Goal: Complete application form: Complete application form

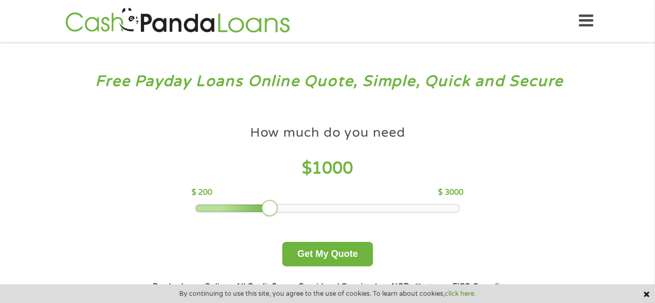
scroll to position [54, 0]
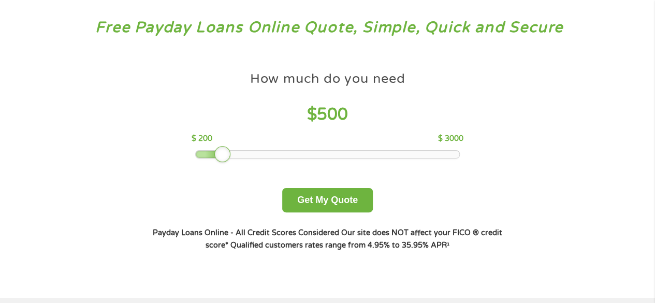
drag, startPoint x: 266, startPoint y: 155, endPoint x: 216, endPoint y: 167, distance: 51.2
click at [216, 167] on div "How much do you need $ 500 $ 200 $ 3000 Get My Quote" at bounding box center [327, 139] width 363 height 146
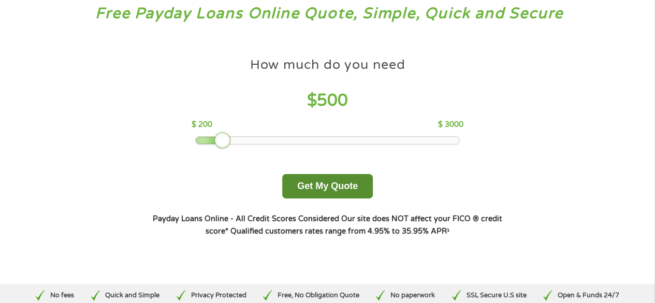
scroll to position [29, 0]
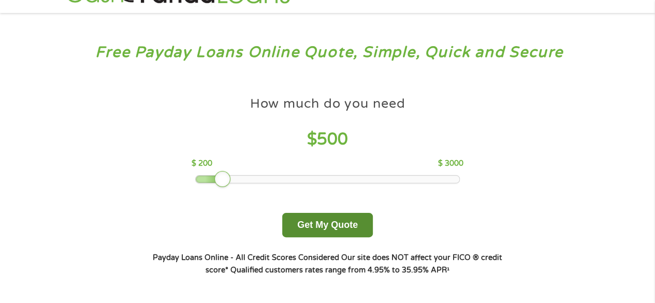
click at [325, 225] on button "Get My Quote" at bounding box center [327, 225] width 91 height 24
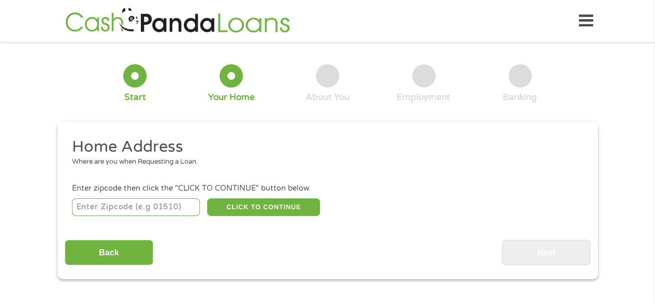
scroll to position [14, 0]
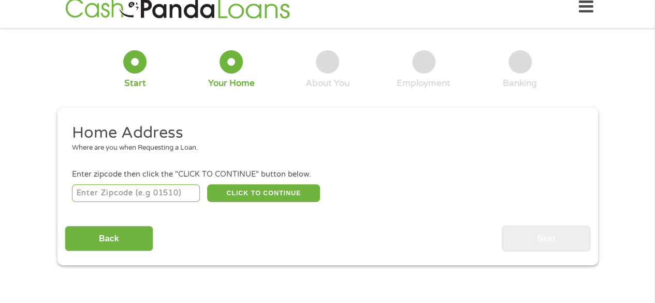
click at [136, 204] on div "CLICK TO CONTINUE Please recheck your Zipcode, it seems to be Incorrect" at bounding box center [327, 192] width 511 height 21
click at [136, 198] on input "number" at bounding box center [136, 193] width 128 height 18
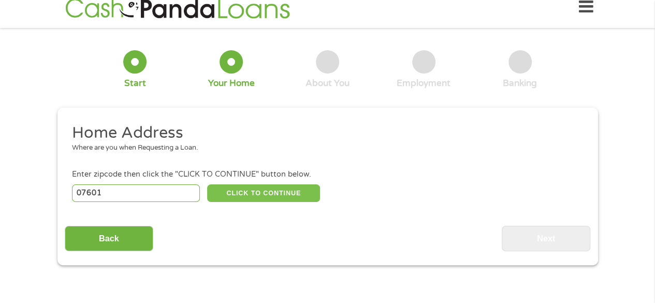
type input "07601"
click at [213, 195] on button "CLICK TO CONTINUE" at bounding box center [263, 193] width 113 height 18
type input "07601"
type input "Hackensack"
select select "[US_STATE]"
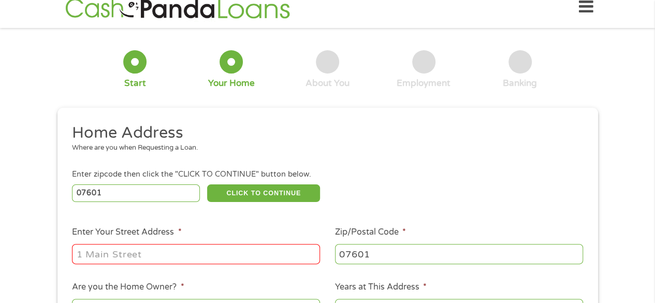
click at [183, 244] on div at bounding box center [196, 254] width 248 height 24
click at [185, 252] on input "Enter Your Street Address *" at bounding box center [196, 254] width 248 height 20
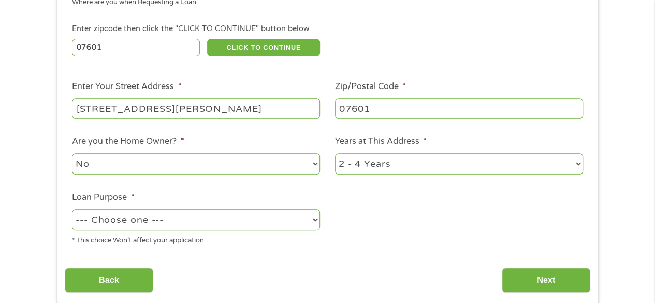
scroll to position [159, 0]
type input "115 Byrne St"
click at [186, 195] on li "Loan Purpose * --- Choose one --- Pay Bills Debt Consolidation Home Improvement…" at bounding box center [196, 219] width 263 height 55
click at [179, 230] on select "--- Choose one --- Pay Bills Debt Consolidation Home Improvement Major Purchase…" at bounding box center [196, 220] width 248 height 21
select select "shorttermcash"
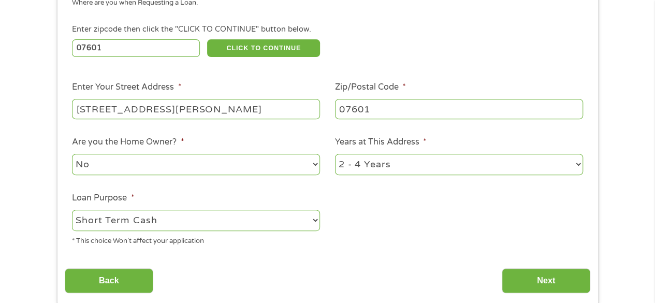
click at [72, 210] on select "--- Choose one --- Pay Bills Debt Consolidation Home Improvement Major Purchase…" at bounding box center [196, 220] width 248 height 21
click at [548, 288] on input "Next" at bounding box center [546, 280] width 89 height 25
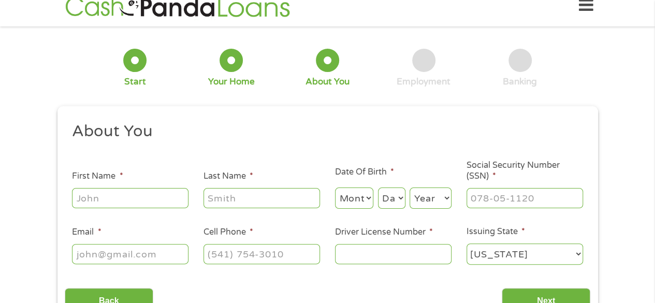
scroll to position [0, 0]
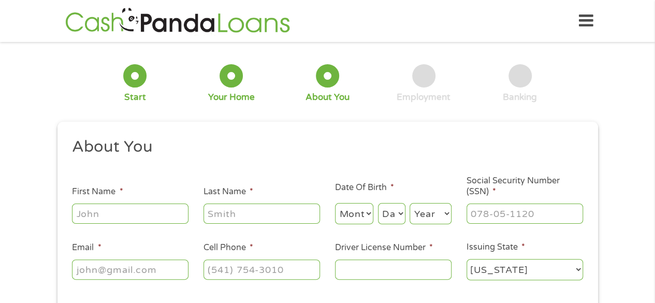
click at [105, 209] on input "First Name *" at bounding box center [130, 214] width 117 height 20
type input "Darren"
click at [237, 219] on input "Last Name *" at bounding box center [262, 214] width 117 height 20
type input "k"
type input "Katz"
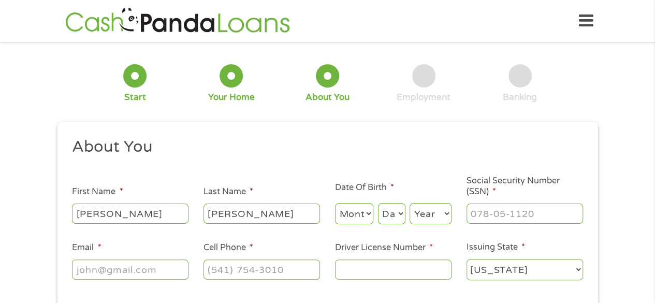
click at [334, 214] on li "Date Of Birth * Month Month 1 2 3 4 5 6 7 8 9 10 11 12 Day Day 1 2 3 4 5 6 7 8 …" at bounding box center [393, 203] width 132 height 45
click at [342, 215] on select "Month 1 2 3 4 5 6 7 8 9 10 11 12" at bounding box center [354, 213] width 39 height 21
select select "12"
click at [335, 204] on select "Month 1 2 3 4 5 6 7 8 9 10 11 12" at bounding box center [354, 213] width 39 height 21
click at [392, 216] on select "Day 1 2 3 4 5 6 7 8 9 10 11 12 13 14 15 16 17 18 19 20 21 22 23 24 25 26 27 28 …" at bounding box center [391, 213] width 27 height 21
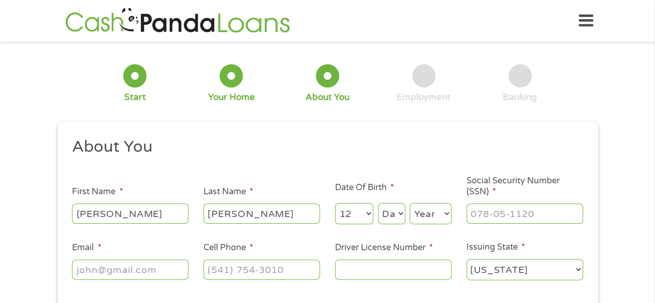
select select "10"
click at [378, 204] on select "Day 1 2 3 4 5 6 7 8 9 10 11 12 13 14 15 16 17 18 19 20 21 22 23 24 25 26 27 28 …" at bounding box center [391, 213] width 27 height 21
click at [425, 220] on select "Year 2007 2006 2005 2004 2003 2002 2001 2000 1999 1998 1997 1996 1995 1994 1993…" at bounding box center [431, 213] width 42 height 21
select select "1998"
click at [410, 204] on select "Year 2007 2006 2005 2004 2003 2002 2001 2000 1999 1998 1997 1996 1995 1994 1993…" at bounding box center [431, 213] width 42 height 21
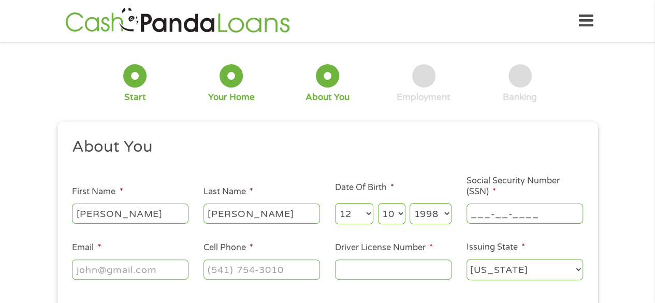
click at [496, 207] on input "___-__-____" at bounding box center [525, 214] width 117 height 20
type input "157-04-2244"
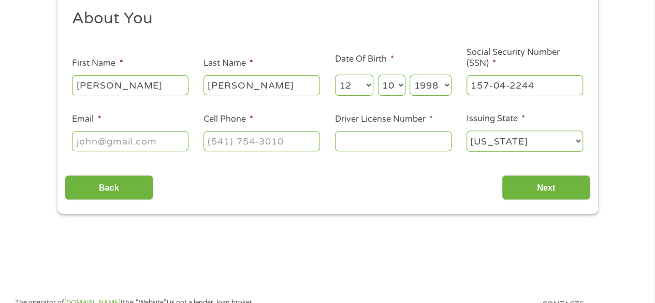
click at [144, 146] on input "Email *" at bounding box center [130, 141] width 117 height 20
type input "katzdarren11@gmail.com"
click at [235, 142] on input "(___) ___-____" at bounding box center [262, 141] width 117 height 20
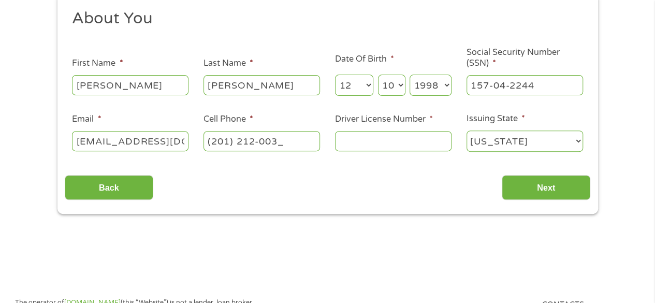
type input "(201) 212-0030"
click at [399, 141] on input "Driver License Number *" at bounding box center [393, 141] width 117 height 20
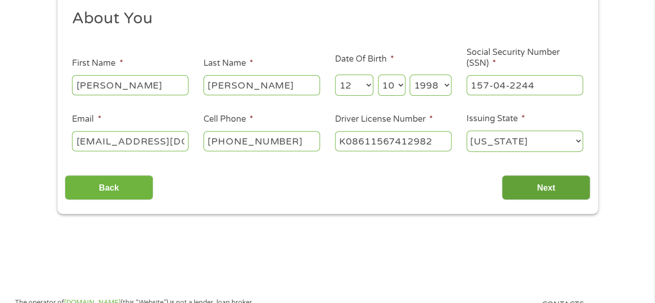
type input "K08611567412982"
click at [535, 175] on input "Next" at bounding box center [546, 187] width 89 height 25
click at [537, 185] on input "Next" at bounding box center [546, 187] width 89 height 25
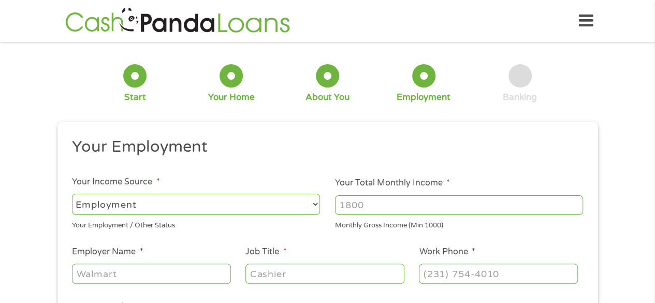
click at [250, 197] on select "--- Choose one --- Employment Self Employed Benefits" at bounding box center [196, 204] width 248 height 21
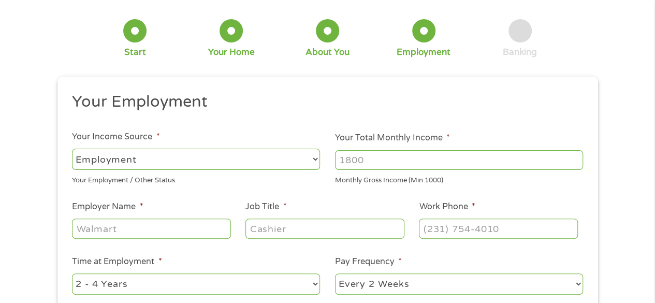
scroll to position [46, 0]
click at [239, 166] on select "--- Choose one --- Employment Self Employed Benefits" at bounding box center [196, 158] width 248 height 21
select select "selfEmployed"
click at [72, 148] on select "--- Choose one --- Employment Self Employed Benefits" at bounding box center [196, 158] width 248 height 21
click at [366, 163] on input "Your Total Monthly Income *" at bounding box center [459, 160] width 248 height 20
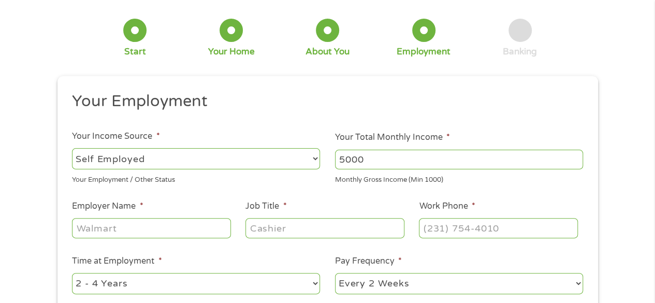
type input "5000"
click at [191, 231] on input "Employer Name *" at bounding box center [151, 228] width 158 height 20
type input "Synergy Investments"
click at [285, 226] on input "Job Title *" at bounding box center [324, 228] width 158 height 20
type input "Acquisitions Manager"
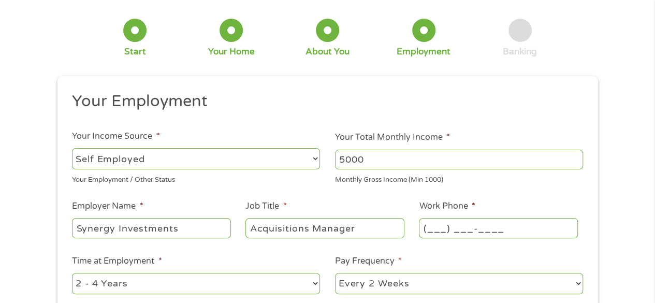
click at [426, 225] on input "(___) ___-____" at bounding box center [498, 228] width 158 height 20
type input "(201) 839-2714"
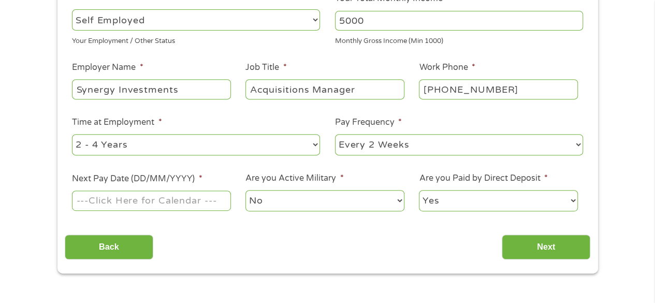
click at [266, 151] on select "--- Choose one --- 1 Year or less 1 - 2 Years 2 - 4 Years Over 4 Years" at bounding box center [196, 144] width 248 height 21
select select "12months"
click at [72, 134] on select "--- Choose one --- 1 Year or less 1 - 2 Years 2 - 4 Years Over 4 Years" at bounding box center [196, 144] width 248 height 21
click at [385, 142] on select "--- Choose one --- Every 2 Weeks Every Week Monthly Semi-Monthly" at bounding box center [459, 144] width 248 height 21
click at [335, 134] on select "--- Choose one --- Every 2 Weeks Every Week Monthly Semi-Monthly" at bounding box center [459, 144] width 248 height 21
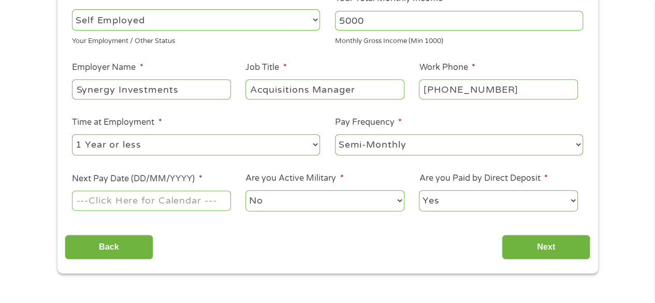
click at [384, 150] on select "--- Choose one --- Every 2 Weeks Every Week Monthly Semi-Monthly" at bounding box center [459, 144] width 248 height 21
select select "monthly"
click at [335, 134] on select "--- Choose one --- Every 2 Weeks Every Week Monthly Semi-Monthly" at bounding box center [459, 144] width 248 height 21
click at [139, 202] on input "Next Pay Date (DD/MM/YYYY) *" at bounding box center [151, 201] width 158 height 20
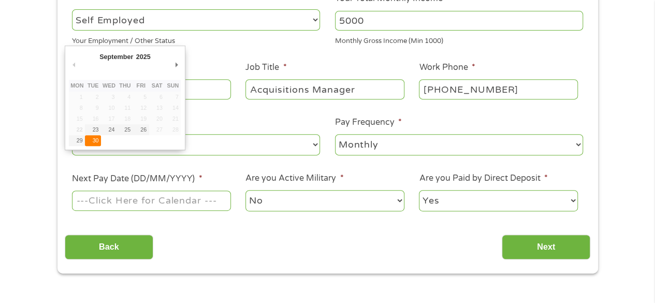
type input "30/09/2025"
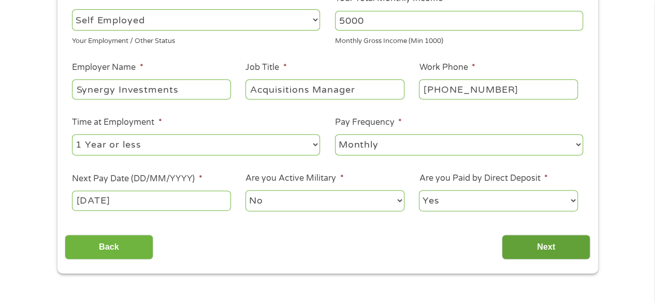
click at [514, 237] on input "Next" at bounding box center [546, 247] width 89 height 25
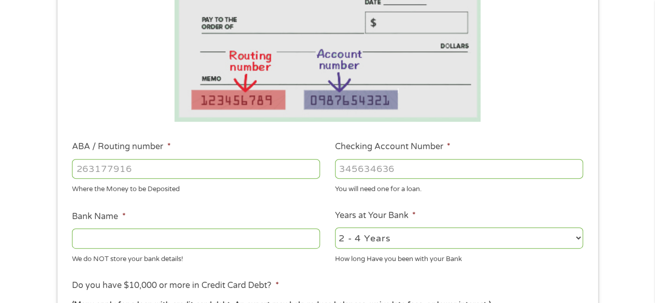
scroll to position [193, 0]
click at [214, 175] on input "ABA / Routing number *" at bounding box center [196, 168] width 248 height 20
type input "021200339"
type input "BANK OF AMERICA NA"
type input "021200339"
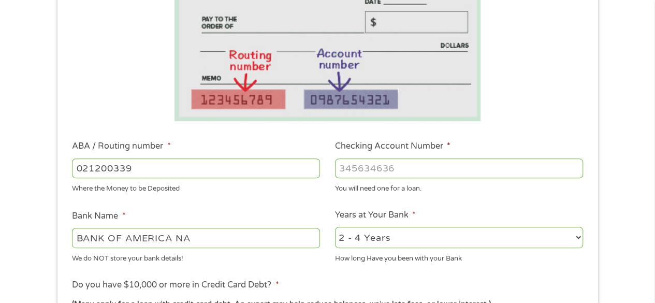
click at [383, 165] on input "Checking Account Number *" at bounding box center [459, 168] width 248 height 20
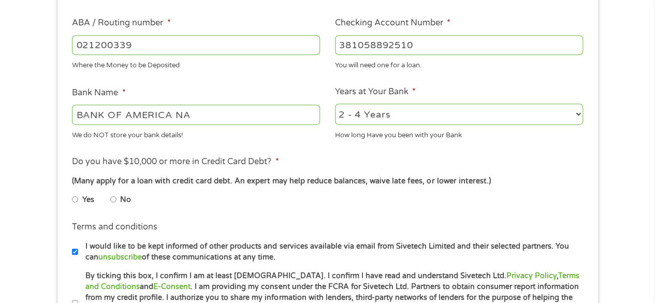
scroll to position [324, 0]
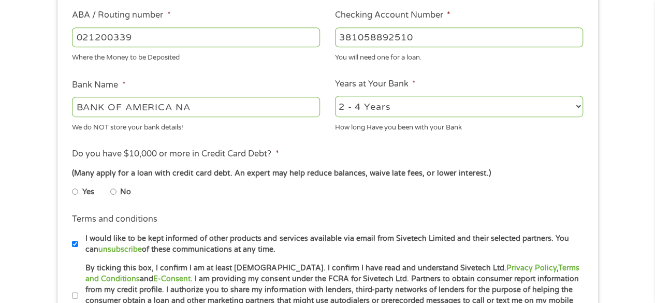
type input "381058892510"
click at [355, 112] on select "2 - 4 Years 6 - 12 Months 1 - 2 Years Over 4 Years" at bounding box center [459, 106] width 248 height 21
select select "60months"
click at [335, 96] on select "2 - 4 Years 6 - 12 Months 1 - 2 Years Over 4 Years" at bounding box center [459, 106] width 248 height 21
click at [111, 192] on input "No" at bounding box center [113, 191] width 6 height 17
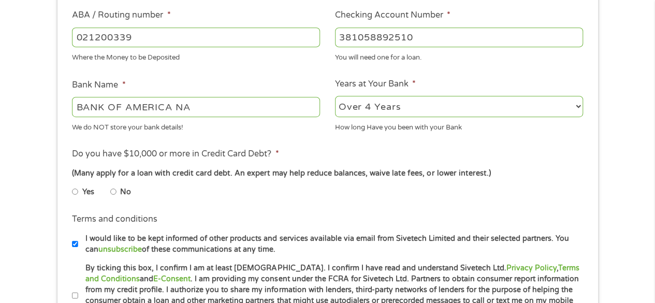
radio input "true"
click at [111, 192] on input "No" at bounding box center [113, 191] width 6 height 17
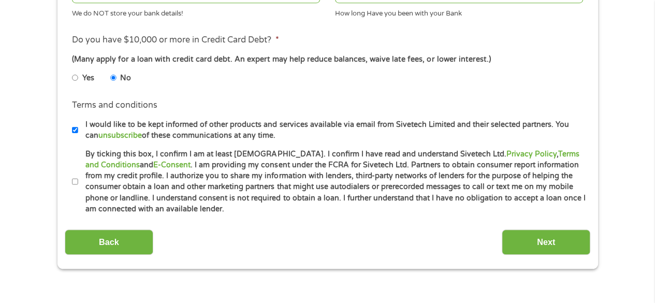
scroll to position [449, 0]
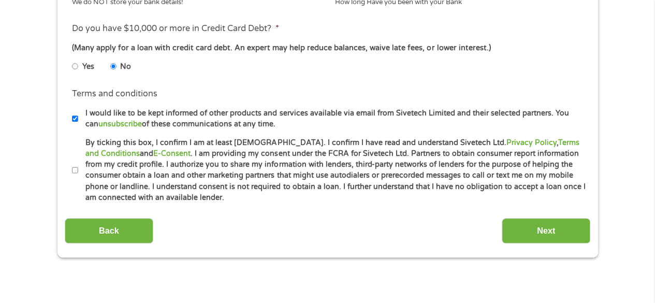
click at [74, 170] on input "By ticking this box, I confirm I am at least 18 years old. I confirm I have rea…" at bounding box center [75, 170] width 6 height 17
checkbox input "true"
click at [525, 234] on input "Next" at bounding box center [546, 230] width 89 height 25
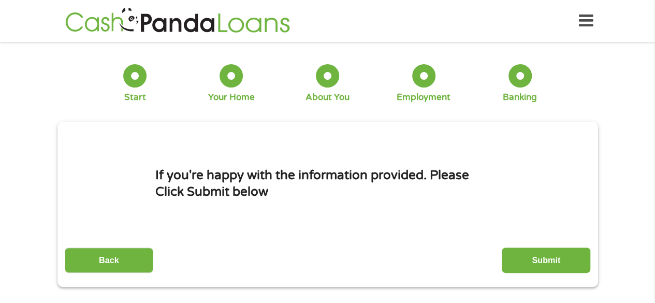
scroll to position [36, 0]
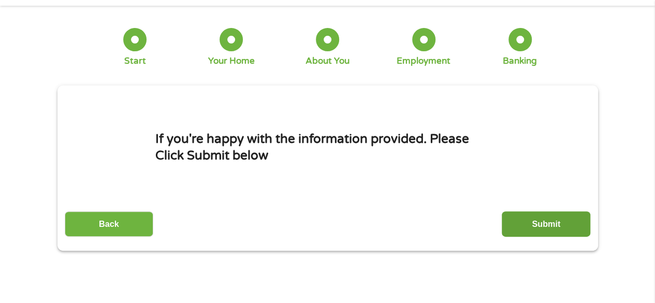
click at [524, 229] on input "Submit" at bounding box center [546, 223] width 89 height 25
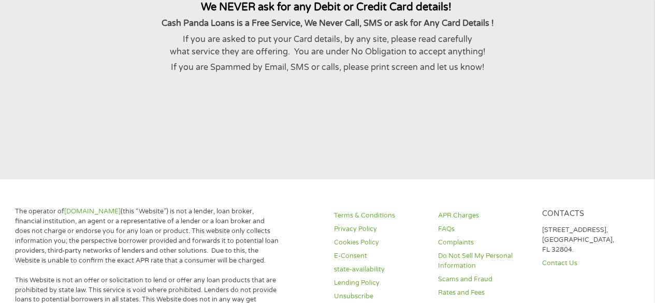
scroll to position [220, 0]
click at [524, 229] on link "FAQs" at bounding box center [484, 229] width 92 height 10
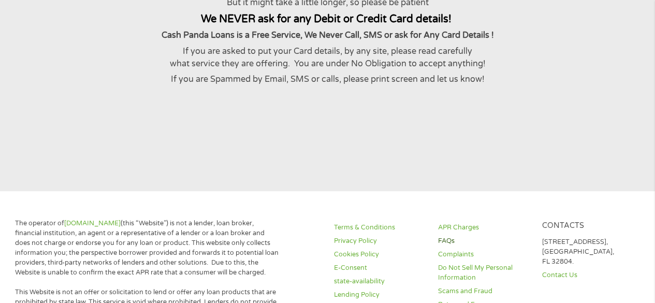
scroll to position [239, 0]
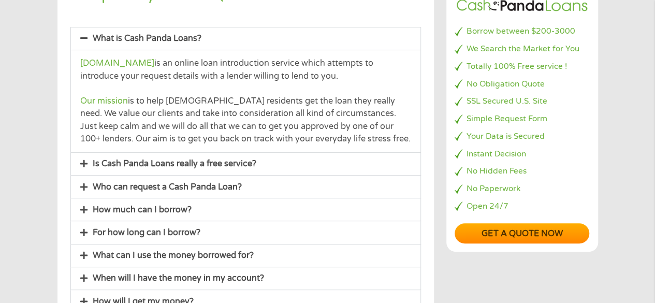
scroll to position [115, 0]
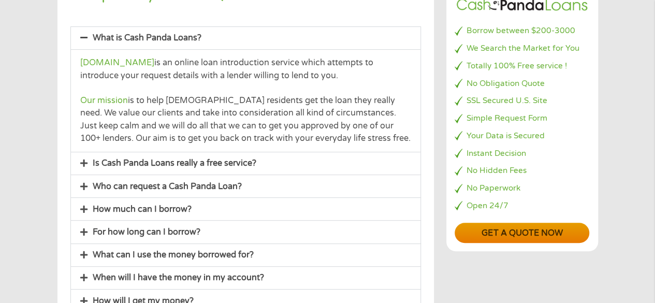
click at [502, 240] on link "Get a quote now" at bounding box center [522, 233] width 135 height 20
